Goal: Information Seeking & Learning: Find specific fact

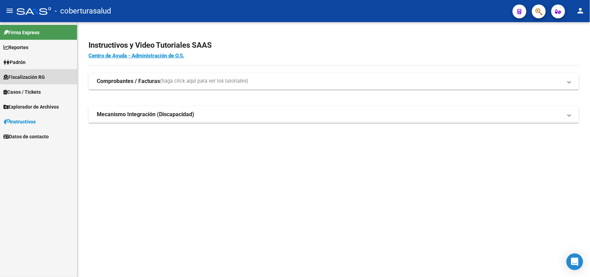
click at [18, 75] on span "Fiscalización RG" at bounding box center [24, 77] width 42 height 8
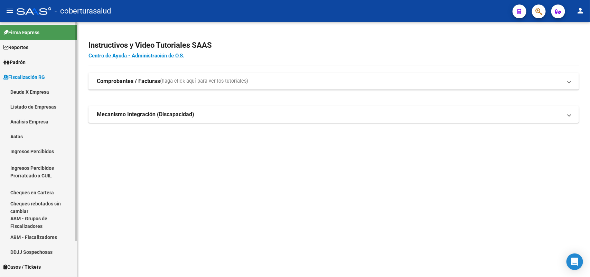
click at [26, 118] on link "Análisis Empresa" at bounding box center [38, 121] width 77 height 15
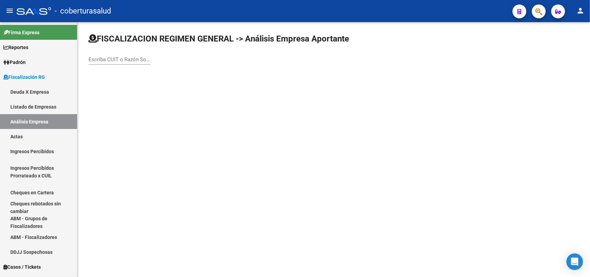
click at [118, 57] on input "Escriba CUIT o Razón Social para buscar" at bounding box center [120, 59] width 62 height 6
paste input "30502055859"
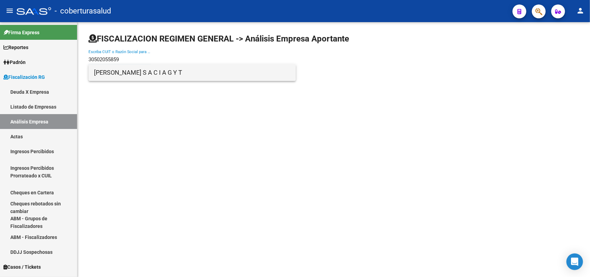
type input "30502055859"
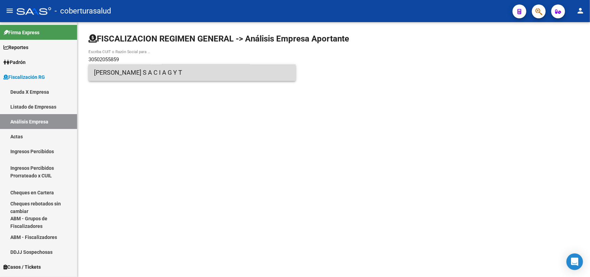
click at [141, 75] on span "[PERSON_NAME] S A C I A G Y T" at bounding box center [192, 72] width 196 height 17
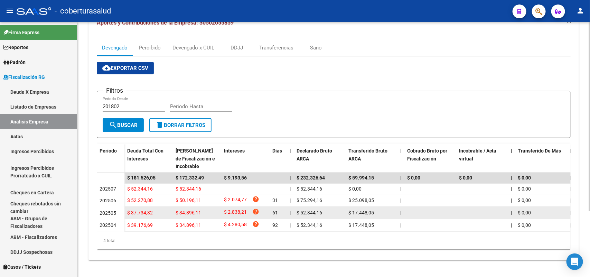
scroll to position [88, 0]
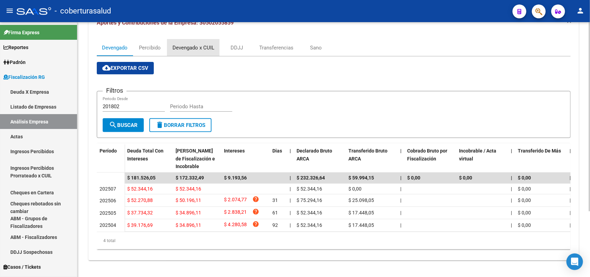
click at [183, 44] on div "Devengado x CUIL" at bounding box center [194, 48] width 42 height 8
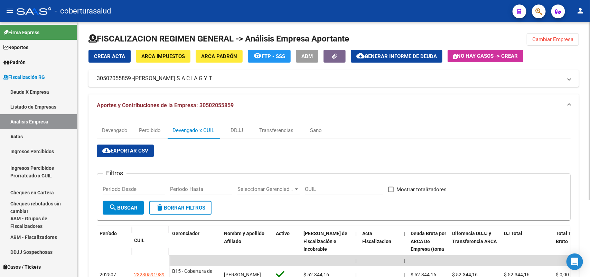
scroll to position [86, 0]
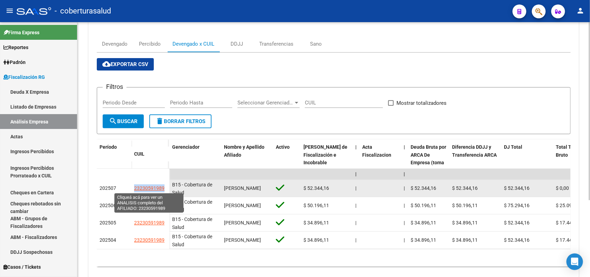
drag, startPoint x: 134, startPoint y: 186, endPoint x: 163, endPoint y: 187, distance: 29.8
click at [163, 187] on datatable-body-cell "23230591989" at bounding box center [150, 188] width 38 height 17
copy span "23230591989"
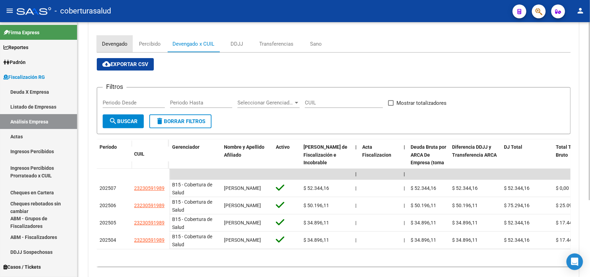
click at [113, 46] on div "Devengado" at bounding box center [115, 44] width 26 height 8
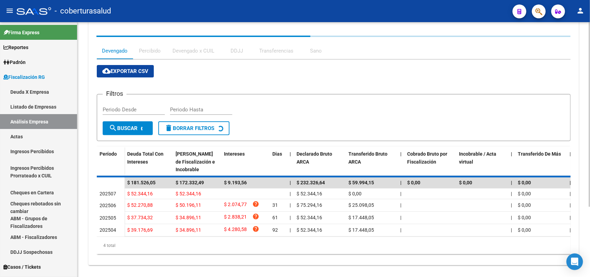
scroll to position [0, 0]
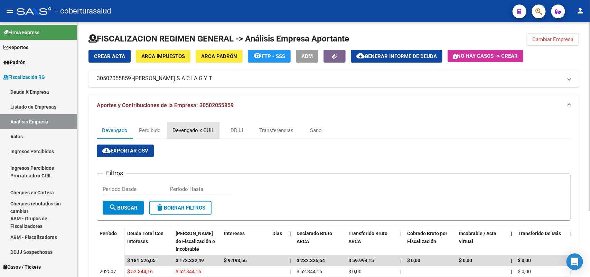
drag, startPoint x: 196, startPoint y: 131, endPoint x: 193, endPoint y: 135, distance: 5.0
click at [195, 131] on div "Devengado x CUIL" at bounding box center [194, 131] width 42 height 8
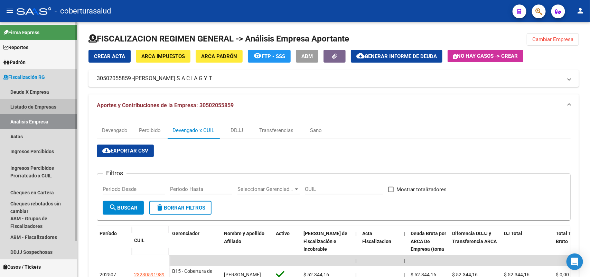
click at [28, 106] on link "Listado de Empresas" at bounding box center [38, 106] width 77 height 15
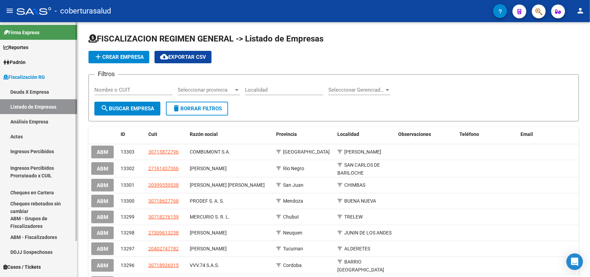
click at [34, 92] on link "Deuda X Empresa" at bounding box center [38, 91] width 77 height 15
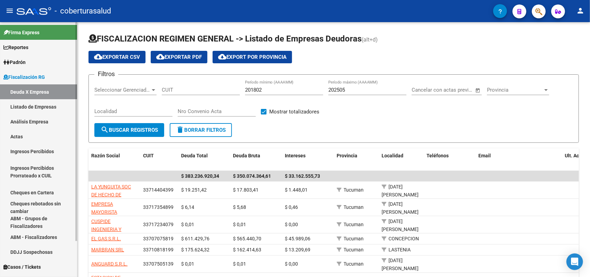
click at [32, 118] on link "Análisis Empresa" at bounding box center [38, 121] width 77 height 15
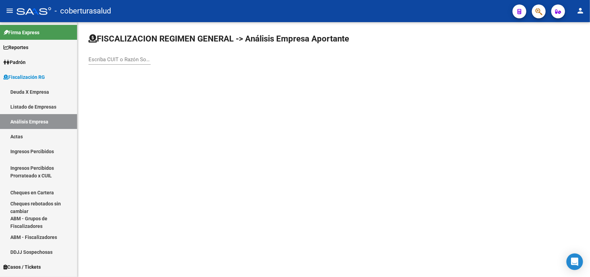
click at [130, 61] on input "Escriba CUIT o Razón Social para buscar" at bounding box center [120, 59] width 62 height 6
paste input "30708504358"
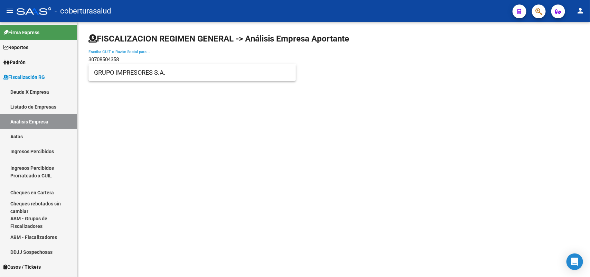
type input "30708504358"
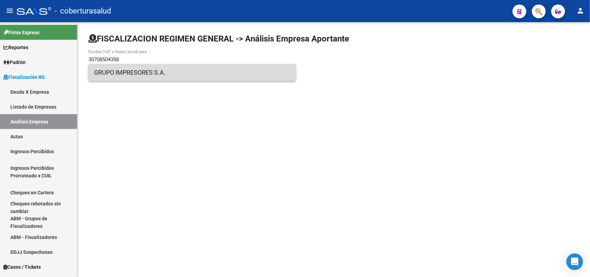
click at [123, 76] on span "GRUPO IMPRESORES S.A." at bounding box center [192, 72] width 196 height 17
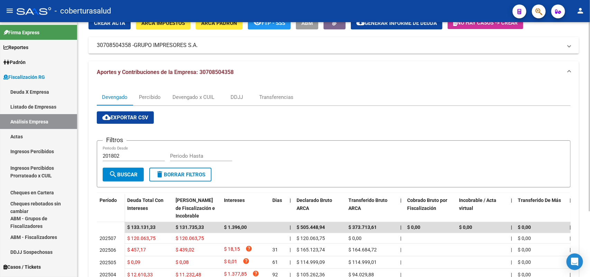
scroll to position [88, 0]
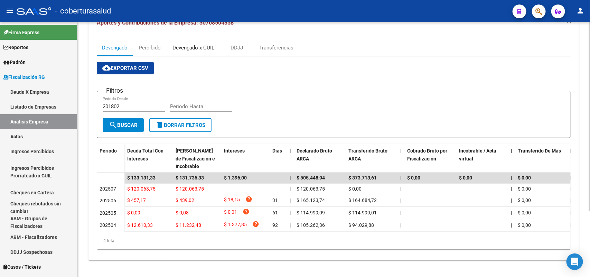
click at [206, 44] on div "Devengado x CUIL" at bounding box center [194, 48] width 42 height 8
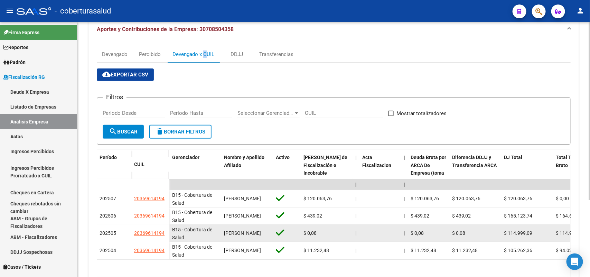
scroll to position [86, 0]
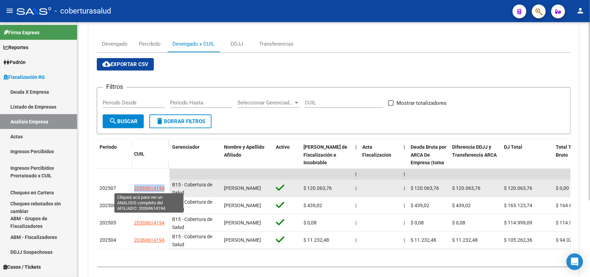
drag, startPoint x: 134, startPoint y: 189, endPoint x: 166, endPoint y: 190, distance: 32.2
click at [164, 190] on div "20369614194" at bounding box center [150, 188] width 33 height 8
copy span "20369614194"
